Goal: Task Accomplishment & Management: Use online tool/utility

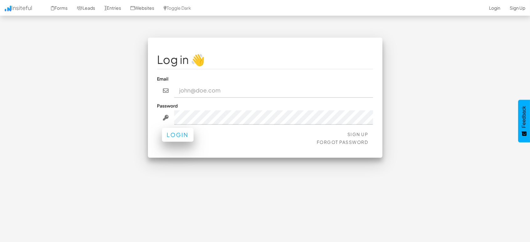
type input "[EMAIL_ADDRESS][DOMAIN_NAME]"
click at [187, 135] on button "Login" at bounding box center [178, 135] width 32 height 14
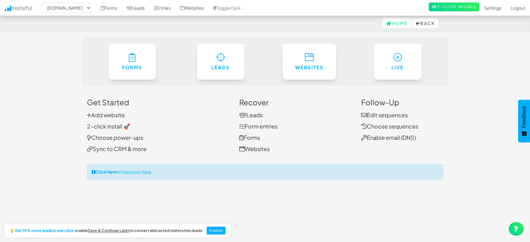
select select "1505"
click at [169, 10] on link "Entries" at bounding box center [163, 8] width 26 height 16
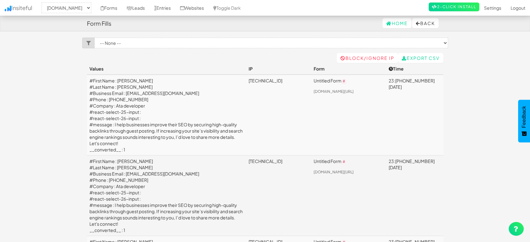
select select "1505"
click at [140, 9] on link "Leads" at bounding box center [136, 8] width 28 height 16
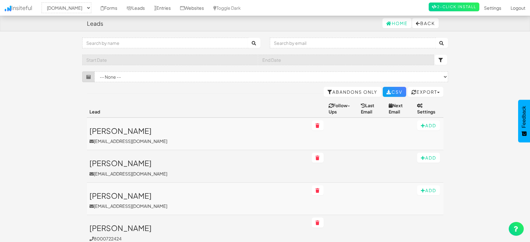
select select "1505"
